Goal: Task Accomplishment & Management: Complete application form

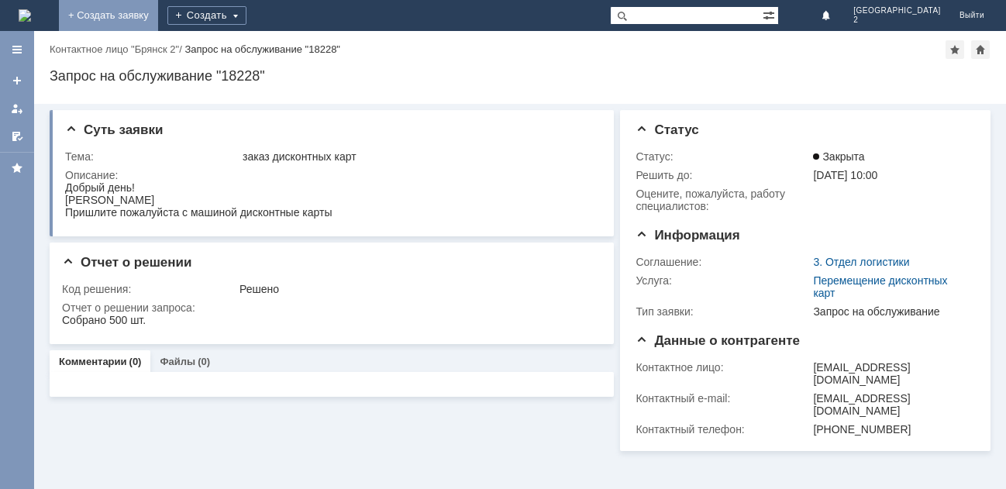
click at [158, 16] on link "+ Создать заявку" at bounding box center [108, 15] width 99 height 31
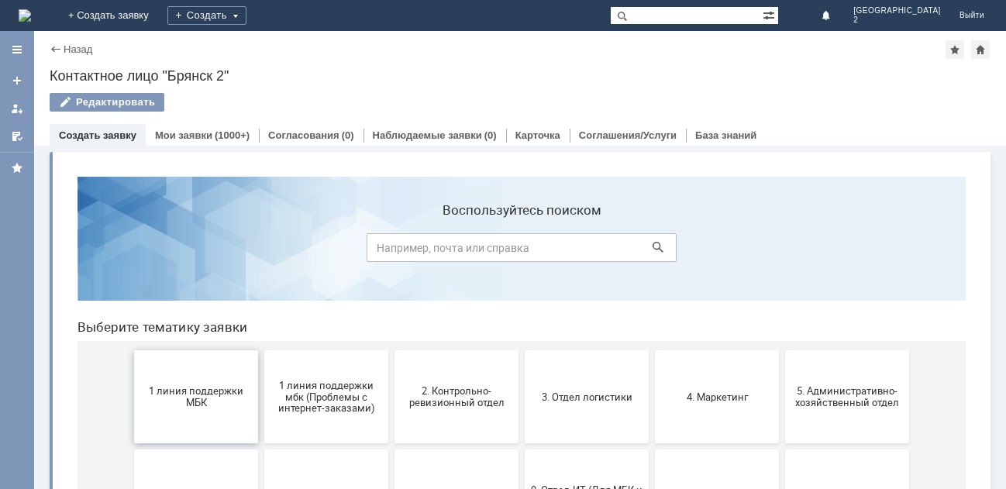
click at [198, 404] on span "1 линия поддержки МБК" at bounding box center [196, 396] width 115 height 23
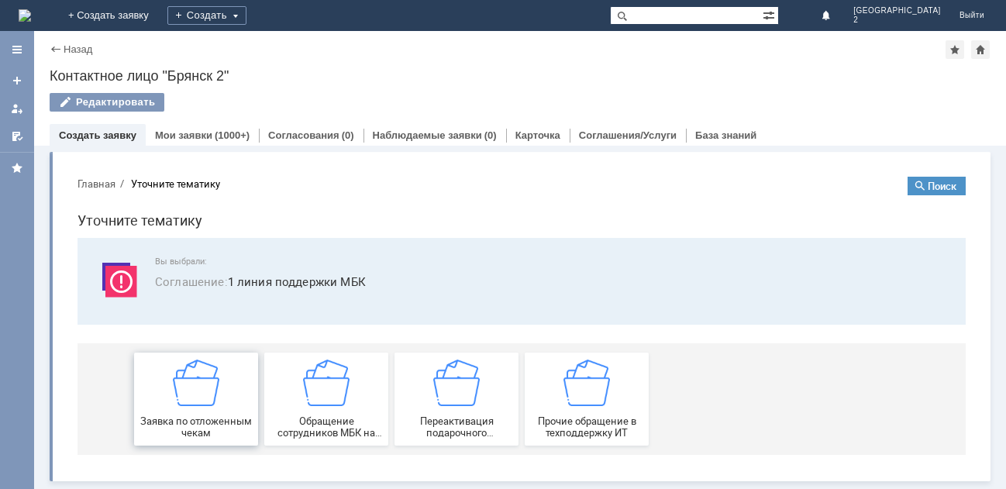
click at [202, 399] on img at bounding box center [196, 382] width 46 height 46
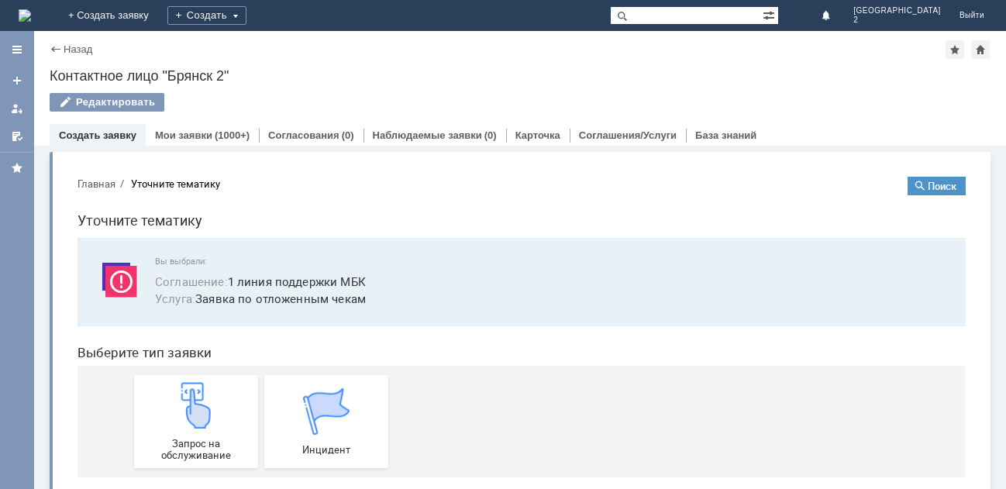
click at [202, 399] on img at bounding box center [196, 405] width 46 height 46
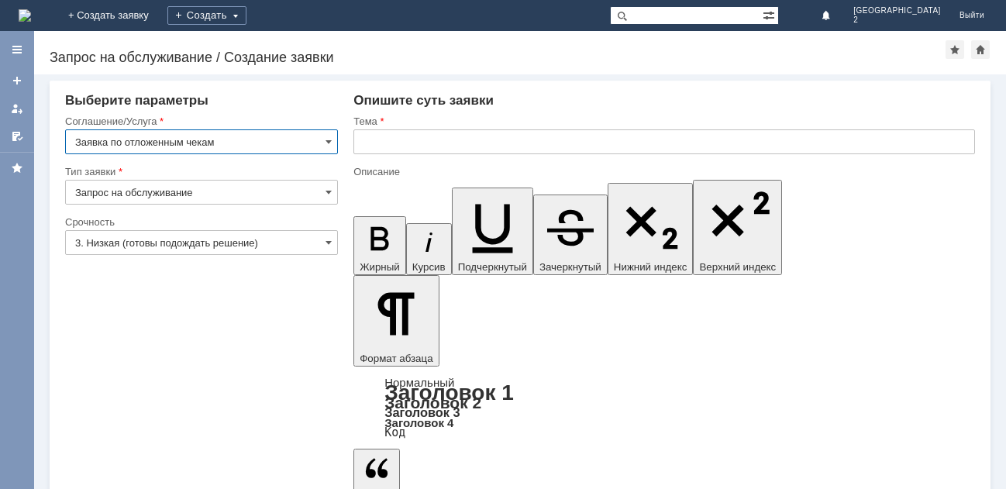
click at [366, 146] on input "text" at bounding box center [663, 141] width 621 height 25
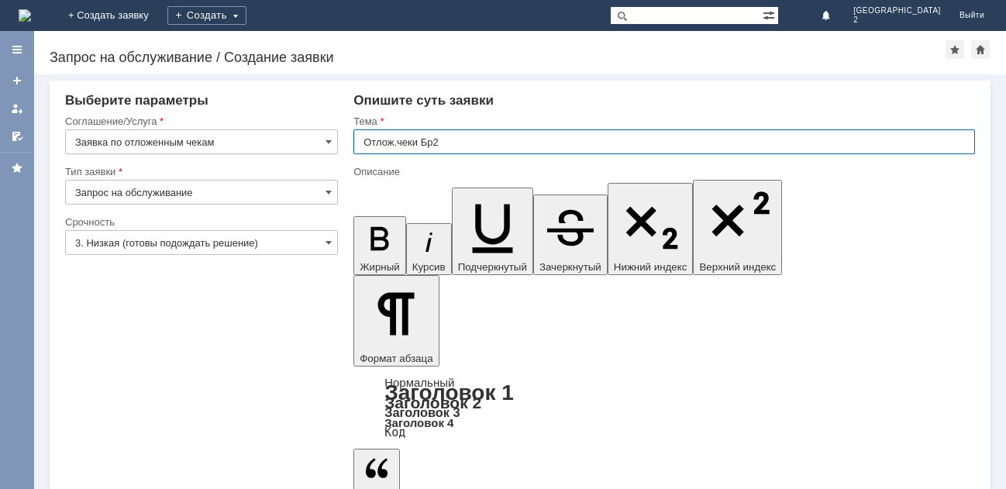
type input "Отлож.чеки Бр2"
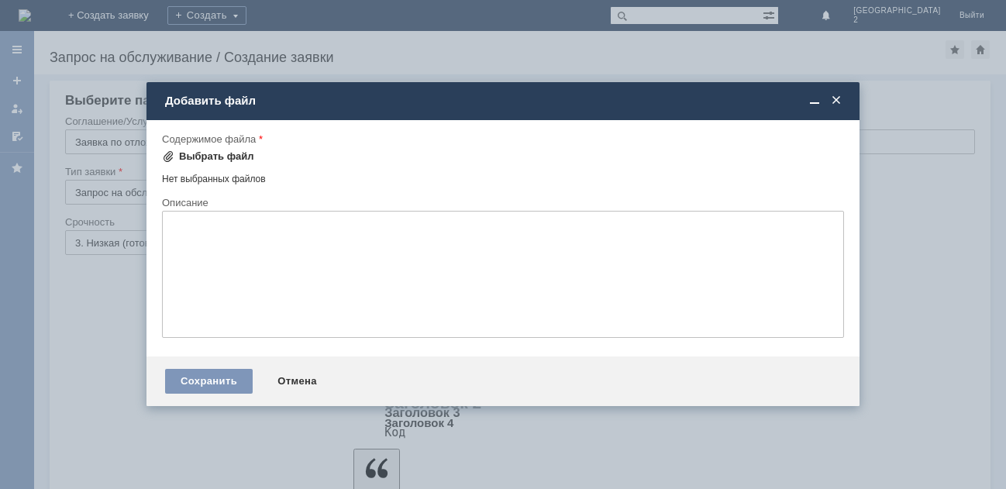
click at [213, 153] on div "Выбрать файл" at bounding box center [216, 156] width 75 height 12
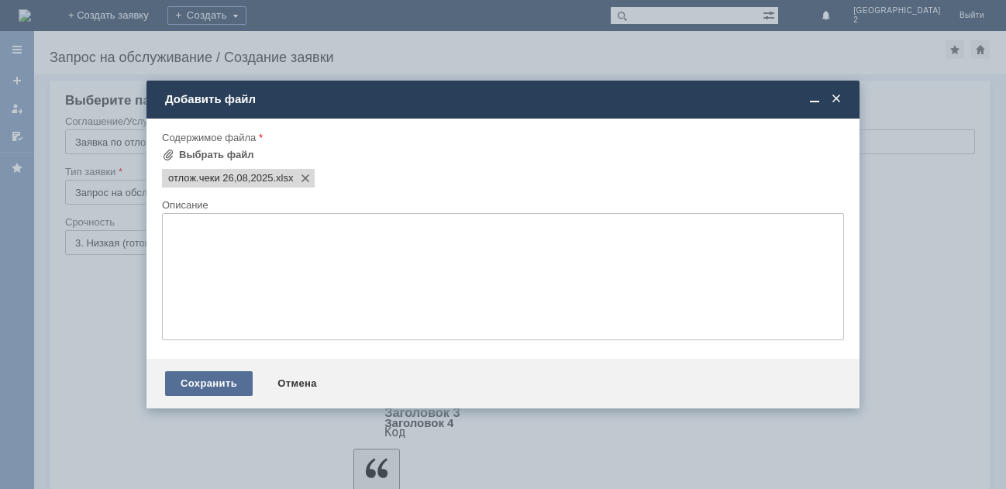
click at [224, 384] on div "Сохранить" at bounding box center [209, 383] width 88 height 25
